Goal: Information Seeking & Learning: Learn about a topic

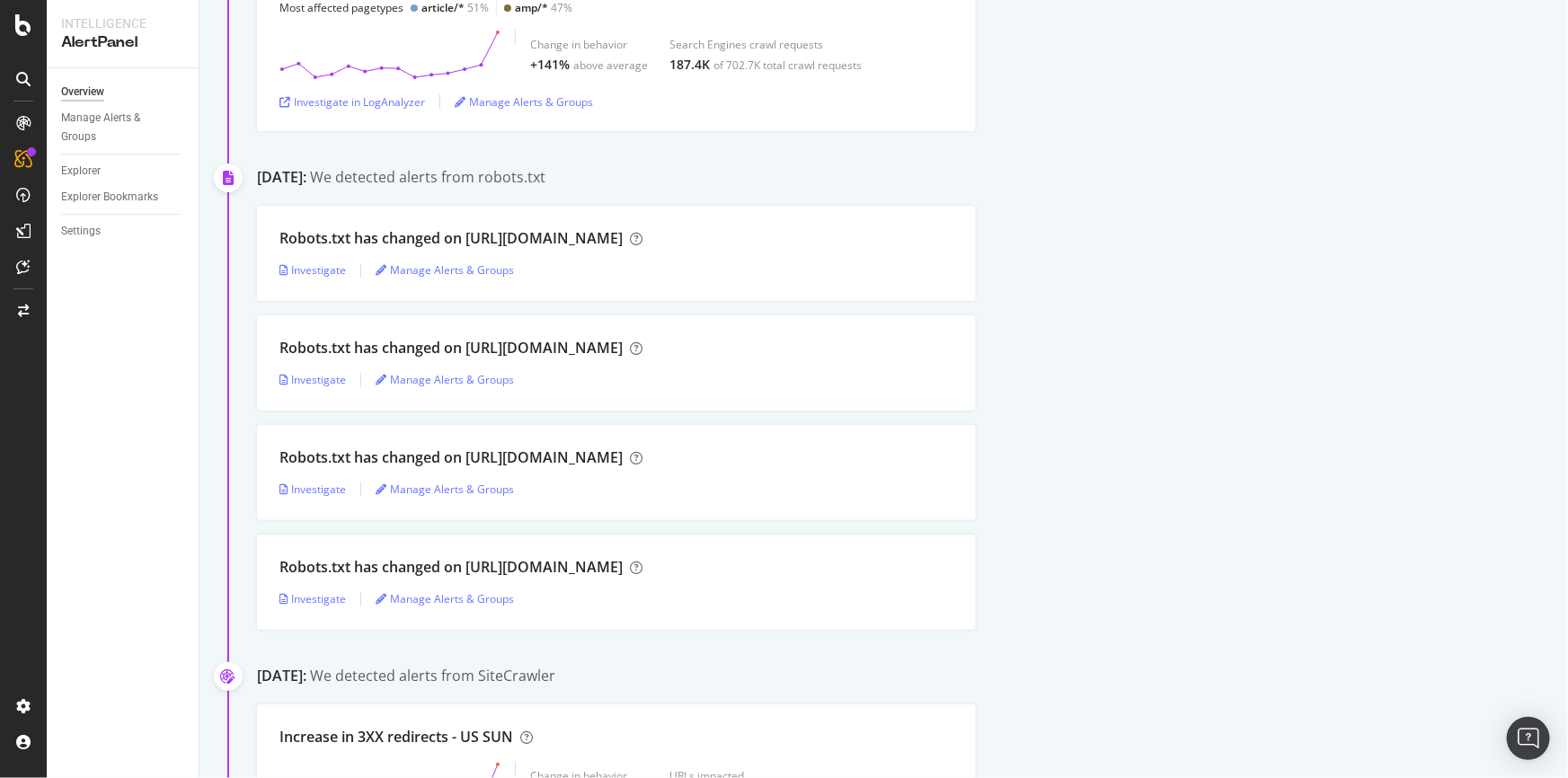
scroll to position [408, 0]
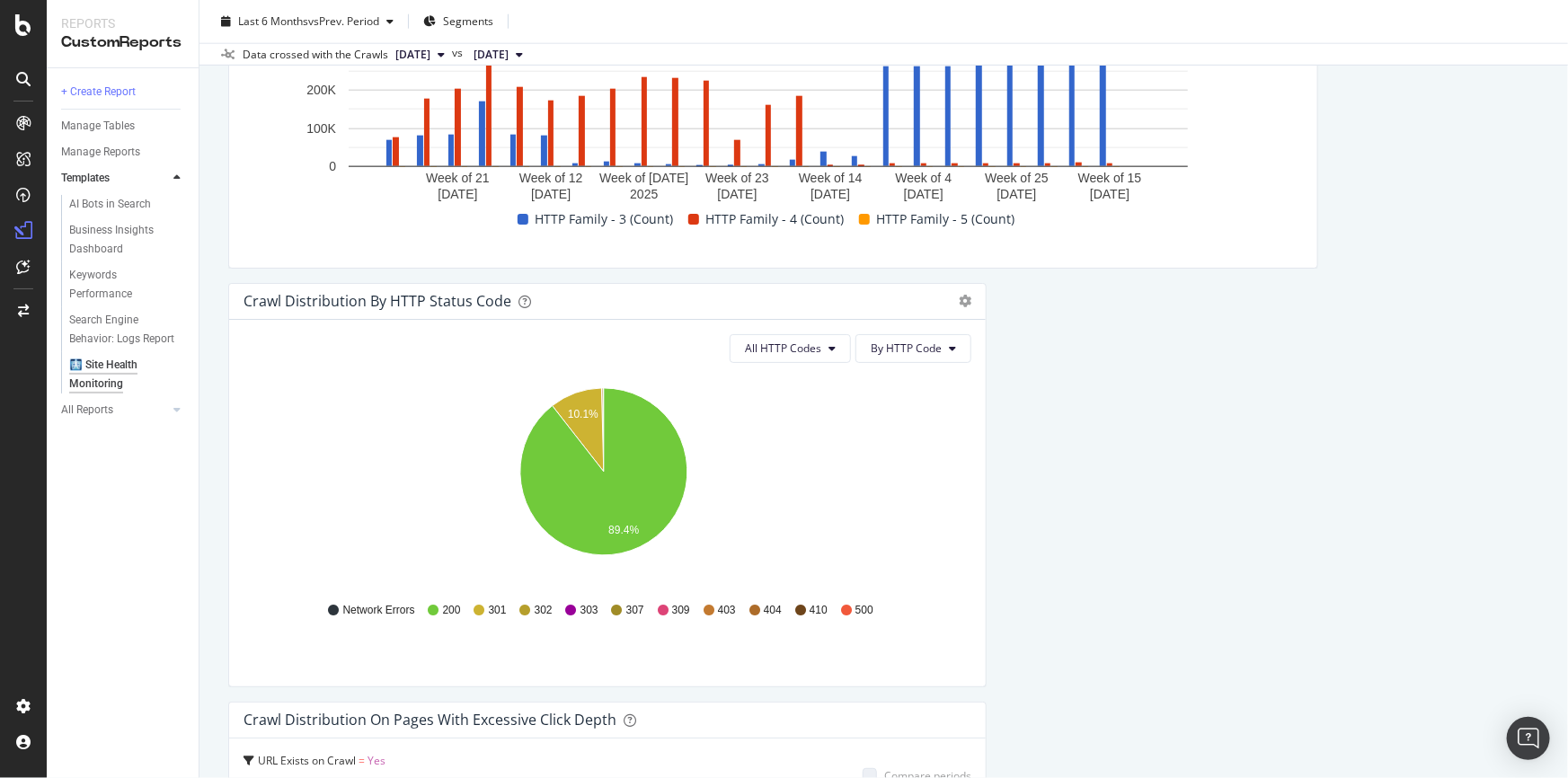
scroll to position [817, 0]
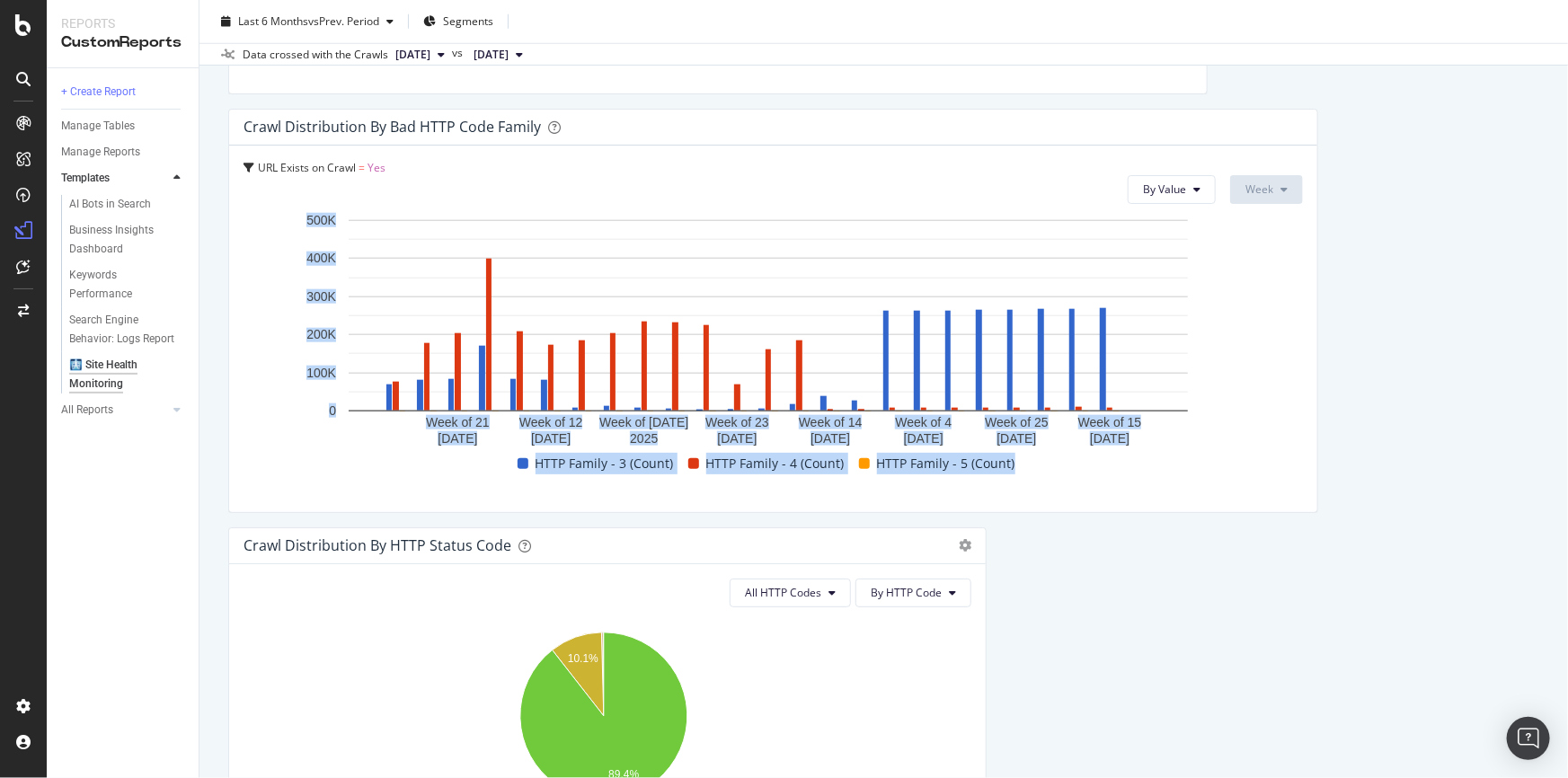
drag, startPoint x: 674, startPoint y: 369, endPoint x: 1190, endPoint y: 558, distance: 549.5
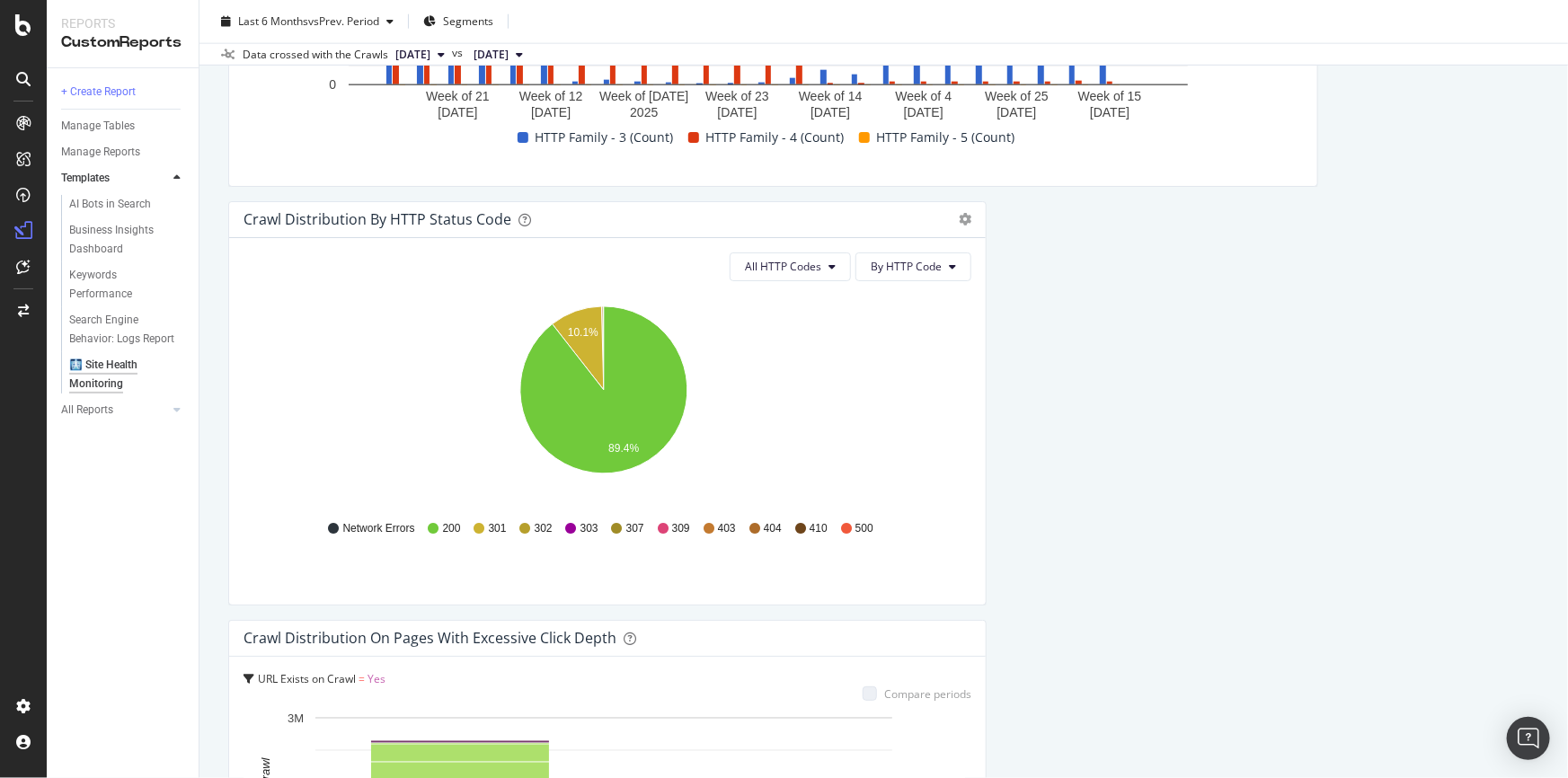
scroll to position [653, 0]
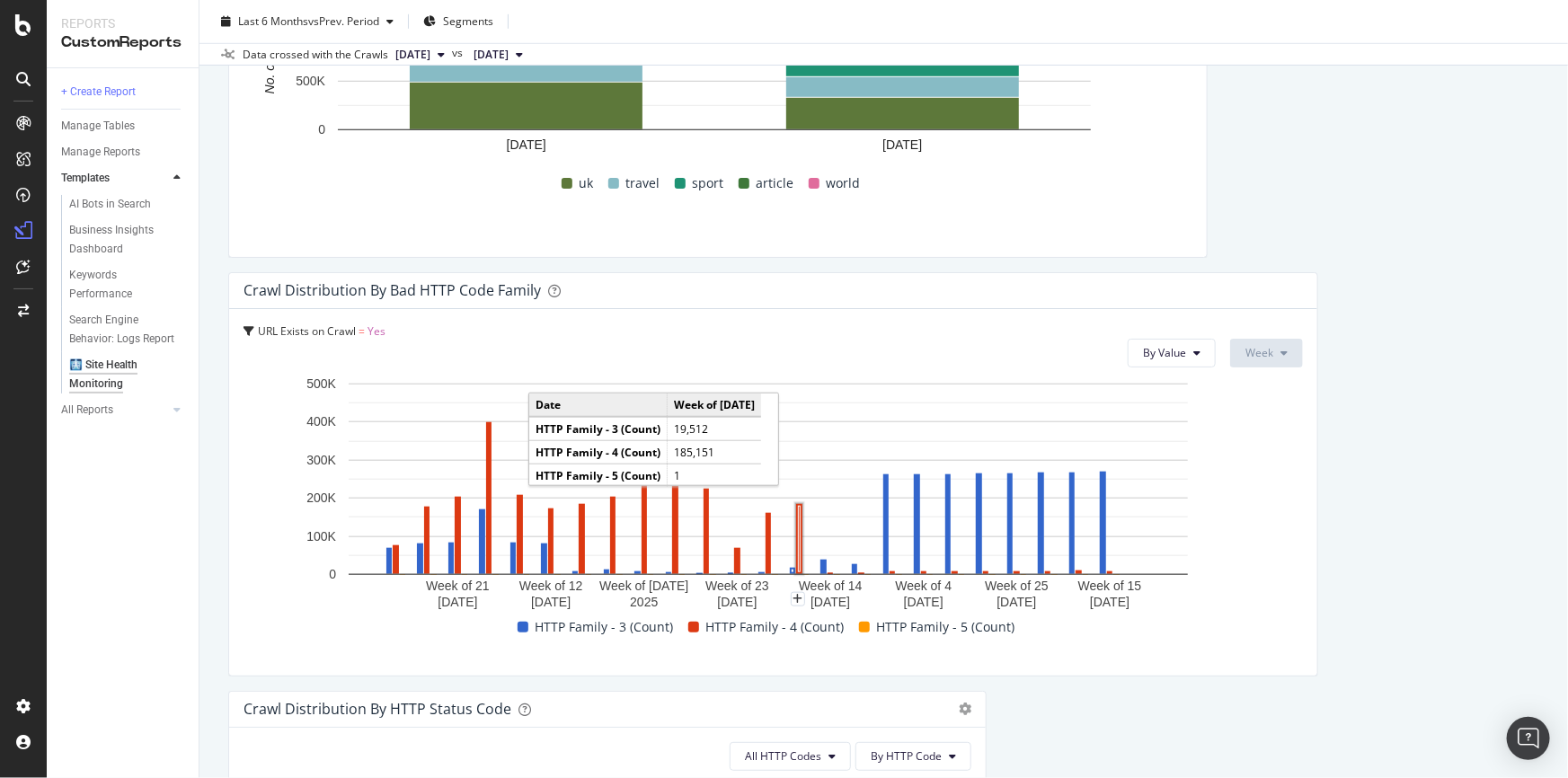
click at [797, 547] on rect "A chart." at bounding box center [799, 539] width 6 height 70
click at [797, 548] on rect "A chart." at bounding box center [799, 539] width 6 height 70
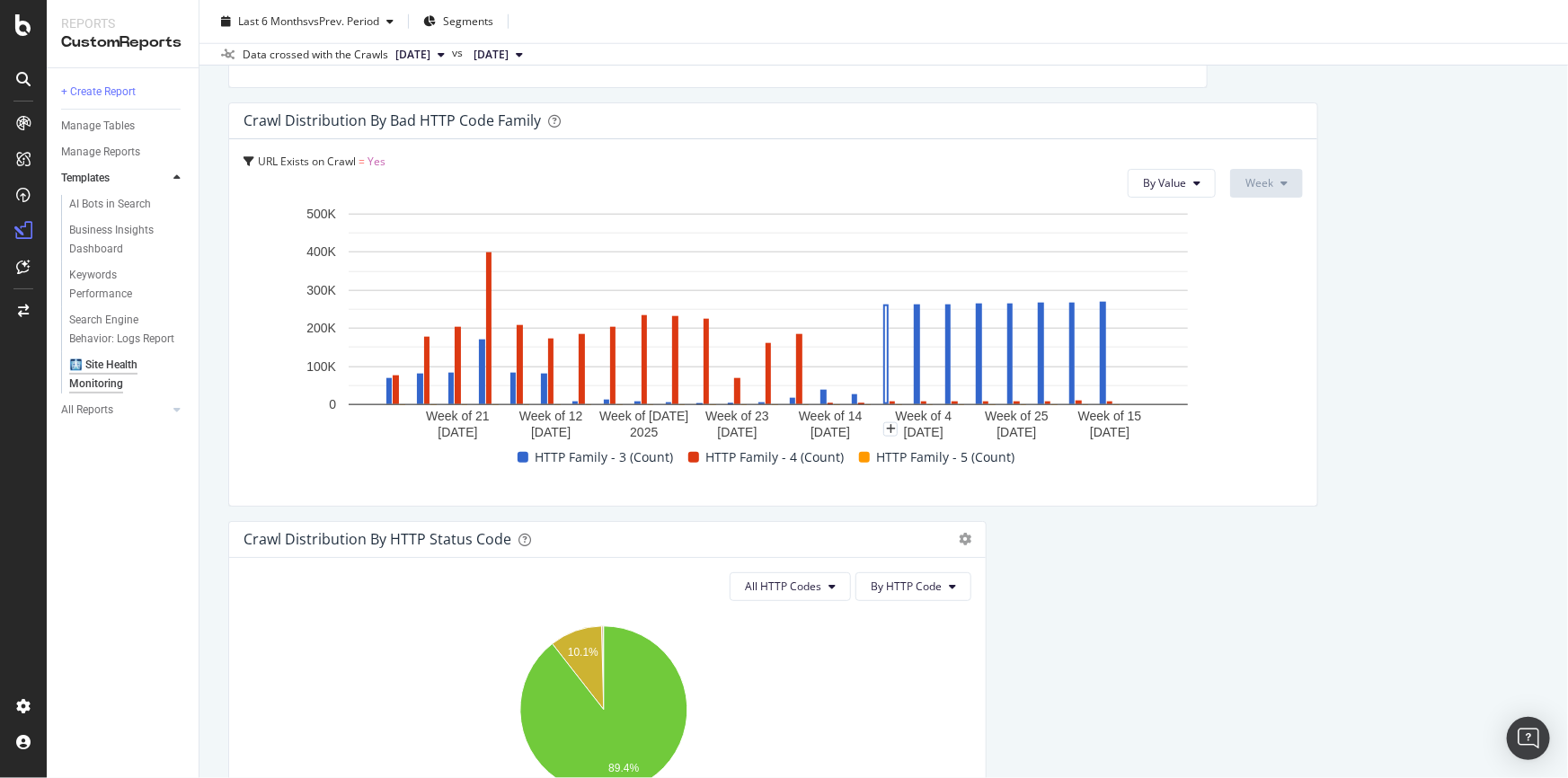
scroll to position [572, 0]
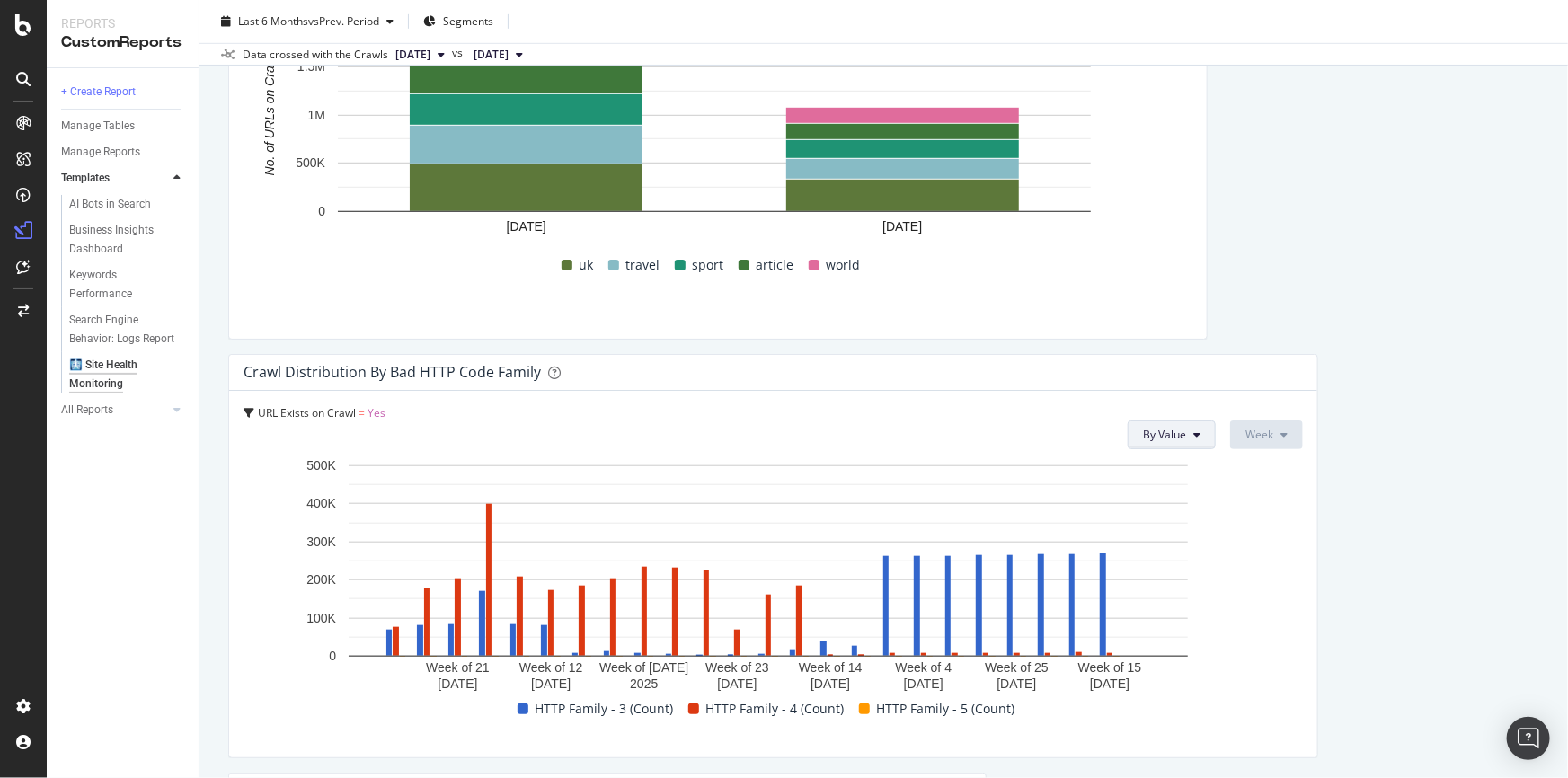
click at [1176, 429] on span "By Value" at bounding box center [1164, 434] width 43 height 15
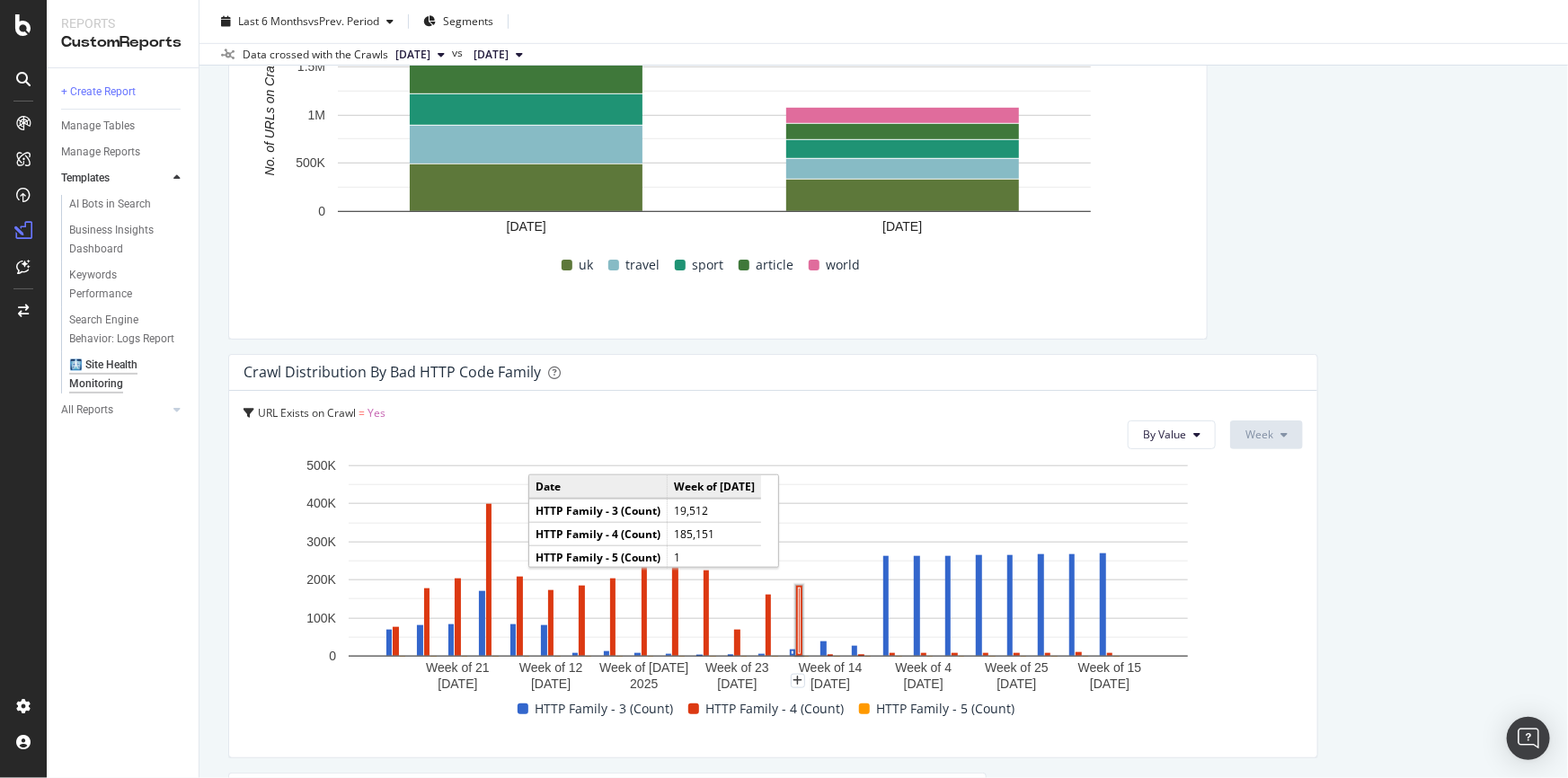
click at [801, 591] on rect "A chart." at bounding box center [799, 620] width 6 height 70
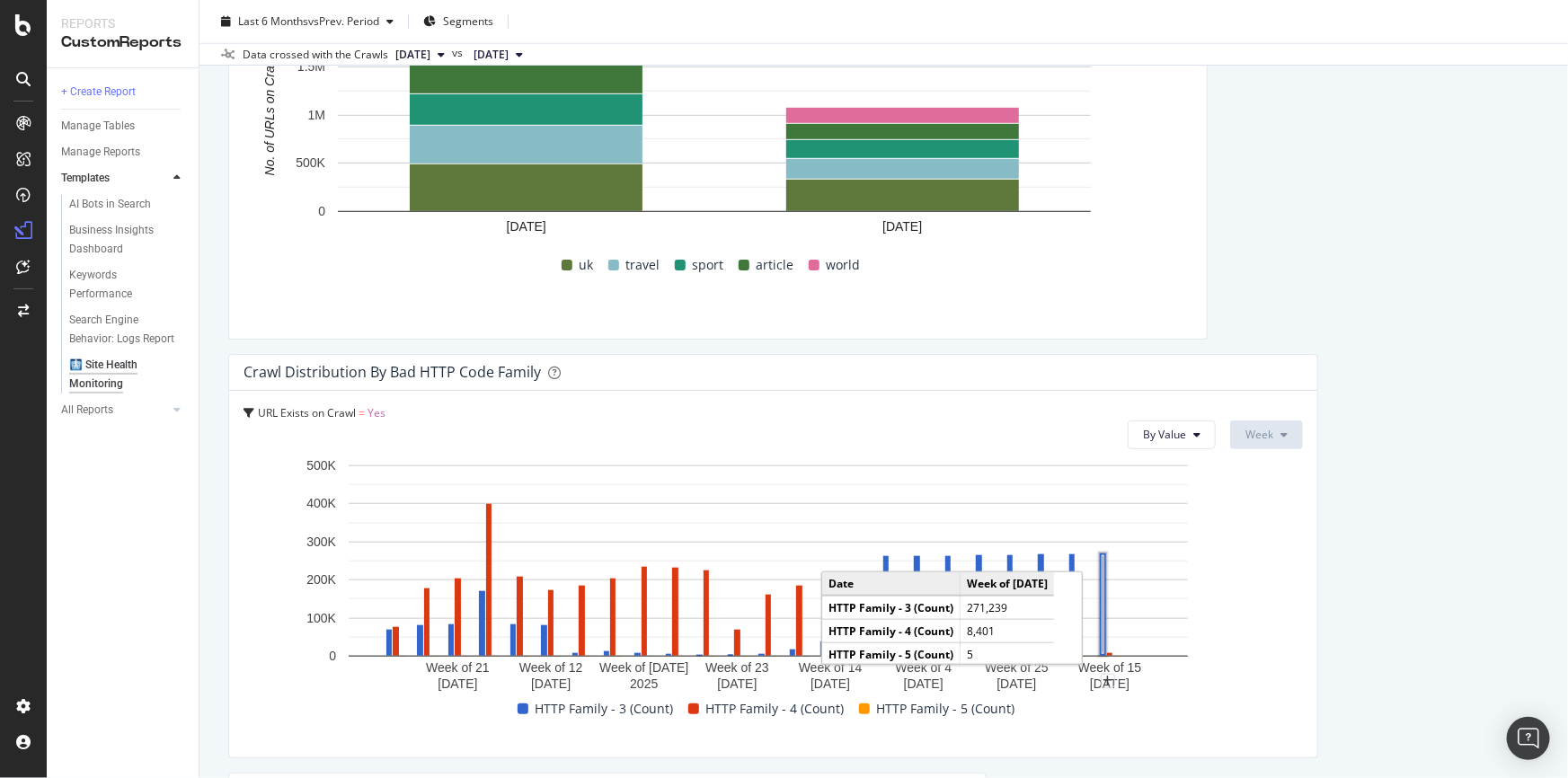
click at [1106, 635] on rect "A chart." at bounding box center [1104, 604] width 6 height 102
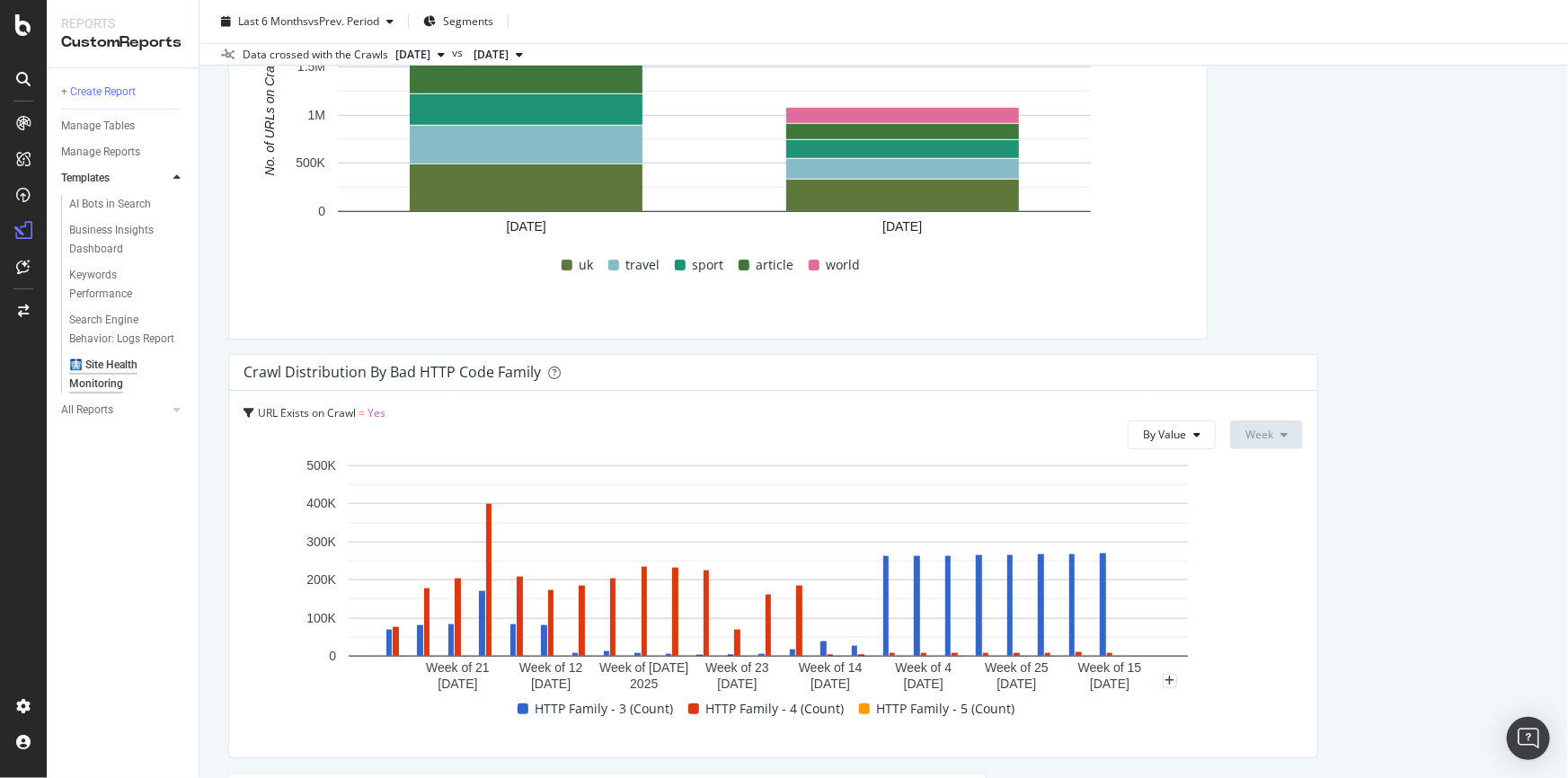
drag, startPoint x: 1102, startPoint y: 584, endPoint x: 1232, endPoint y: 620, distance: 134.9
